Goal: Information Seeking & Learning: Learn about a topic

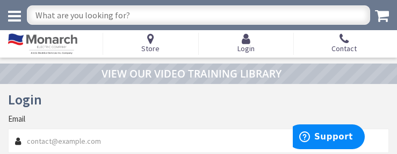
type input "[PERSON_NAME][EMAIL_ADDRESS][DOMAIN_NAME]"
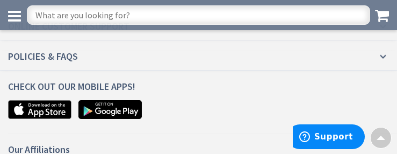
scroll to position [1664, 0]
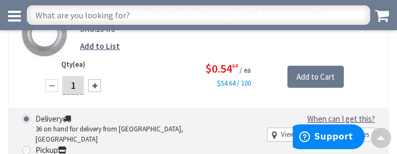
scroll to position [2218, 0]
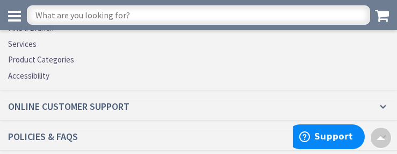
scroll to position [2337, 0]
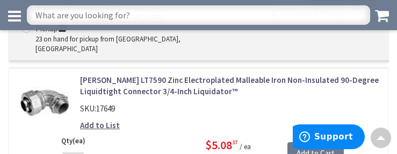
scroll to position [2287, 0]
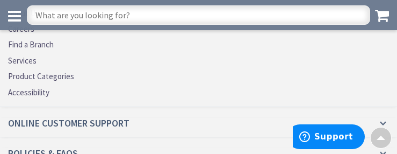
scroll to position [2254, 0]
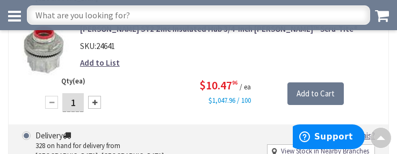
scroll to position [2211, 0]
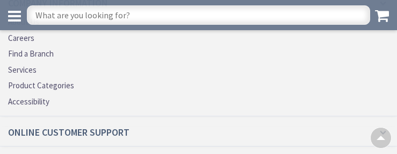
scroll to position [2229, 0]
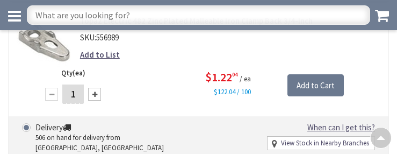
scroll to position [2220, 0]
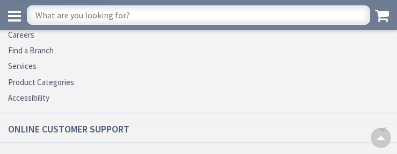
scroll to position [2264, 0]
